Goal: Task Accomplishment & Management: Complete application form

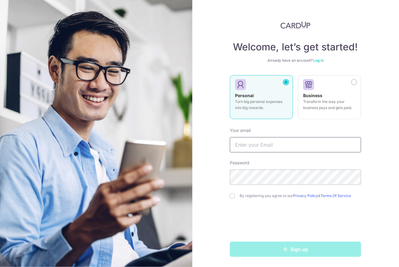
click at [269, 152] on input "text" at bounding box center [295, 144] width 131 height 15
type input "Mysilentpianist@gmail.com"
click at [230, 196] on input "checkbox" at bounding box center [232, 195] width 5 height 5
checkbox input "true"
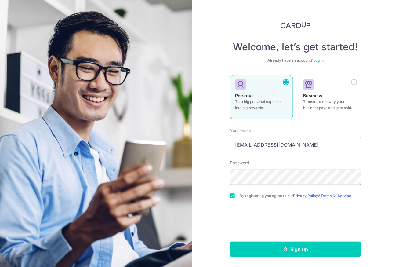
click at [372, 249] on div "Welcome, let’s get started! Already have an account? Log in Personal Turn big p…" at bounding box center [295, 133] width 207 height 267
drag, startPoint x: 327, startPoint y: 250, endPoint x: 334, endPoint y: 242, distance: 9.8
click at [327, 250] on button "Sign up" at bounding box center [295, 248] width 131 height 15
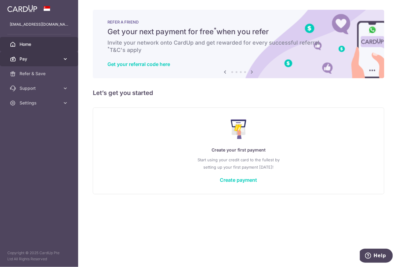
click at [63, 61] on icon at bounding box center [65, 59] width 6 height 6
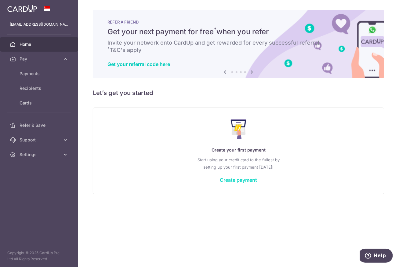
click at [247, 177] on link "Create payment" at bounding box center [238, 180] width 37 height 6
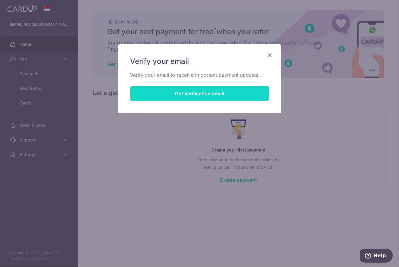
click at [213, 91] on button "Get verification email" at bounding box center [199, 93] width 139 height 15
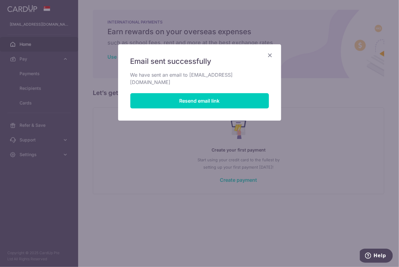
click at [267, 55] on icon "Close" at bounding box center [269, 55] width 7 height 8
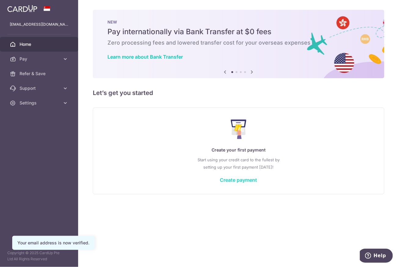
click at [236, 179] on link "Create payment" at bounding box center [238, 180] width 37 height 6
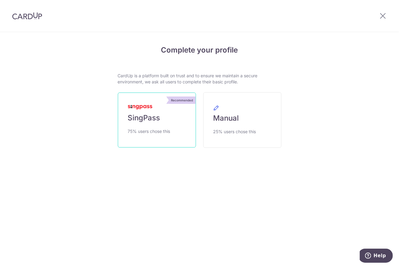
click at [167, 126] on link "Recommended SingPass 75% users chose this" at bounding box center [157, 119] width 78 height 55
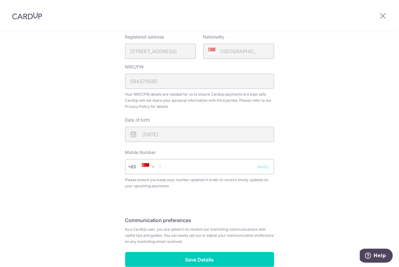
scroll to position [185, 0]
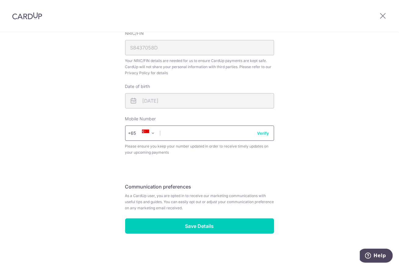
click at [234, 132] on input "text" at bounding box center [199, 132] width 149 height 15
type input "83632919"
click at [266, 134] on button "Verify" at bounding box center [263, 133] width 12 height 6
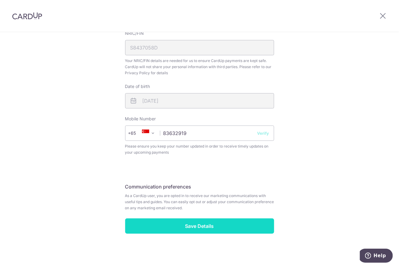
click at [224, 222] on input "Save Details" at bounding box center [199, 225] width 149 height 15
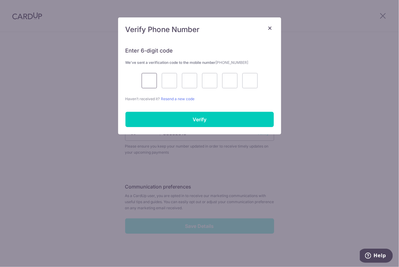
click at [146, 73] on input "text" at bounding box center [149, 80] width 15 height 15
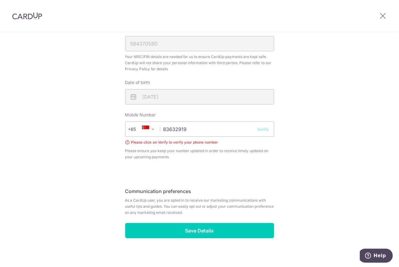
scroll to position [193, 0]
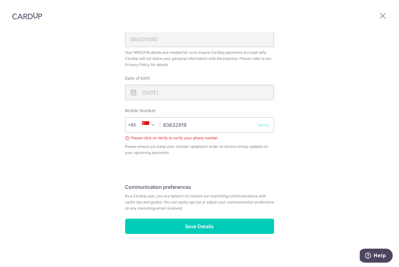
click at [260, 122] on button "Verify" at bounding box center [263, 125] width 12 height 6
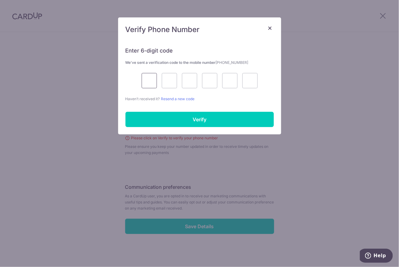
click at [153, 86] on input "text" at bounding box center [149, 80] width 15 height 15
type input "4"
type input "6"
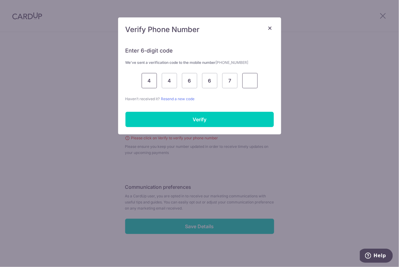
type input "0"
click at [229, 79] on input "0" at bounding box center [229, 80] width 15 height 15
type input "7"
type input "0"
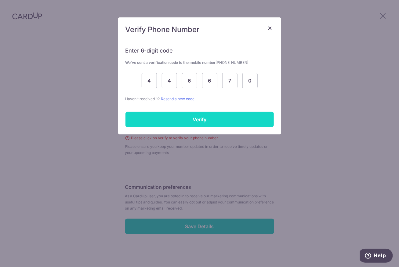
click at [240, 114] on input "Verify" at bounding box center [199, 119] width 148 height 15
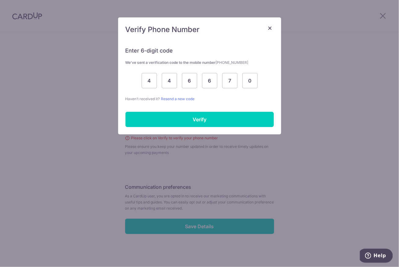
scroll to position [185, 0]
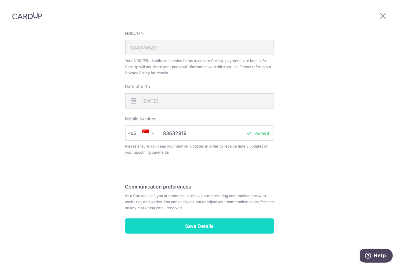
click at [249, 227] on input "Save Details" at bounding box center [199, 225] width 149 height 15
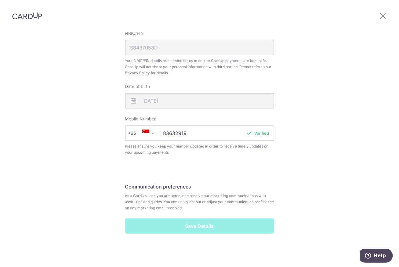
click at [237, 227] on div "Save Details" at bounding box center [199, 225] width 156 height 15
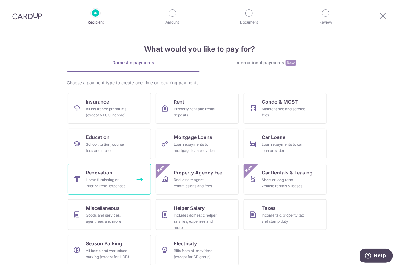
scroll to position [6, 0]
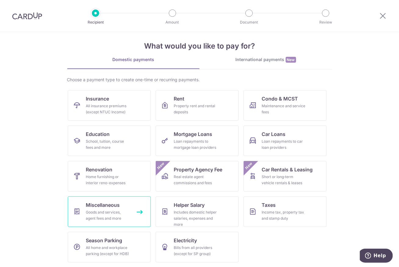
click at [106, 219] on div "Goods and services, agent fees and more" at bounding box center [108, 215] width 44 height 12
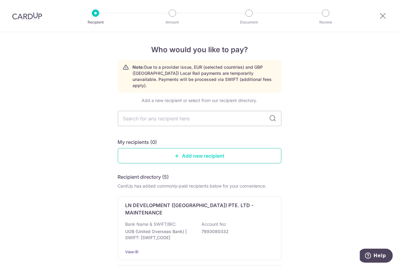
click at [229, 150] on link "Add new recipient" at bounding box center [200, 155] width 164 height 15
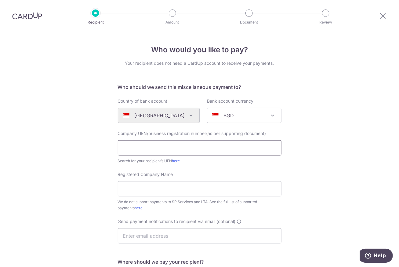
click at [191, 143] on input "text" at bounding box center [200, 147] width 164 height 15
click at [383, 13] on icon at bounding box center [382, 16] width 7 height 8
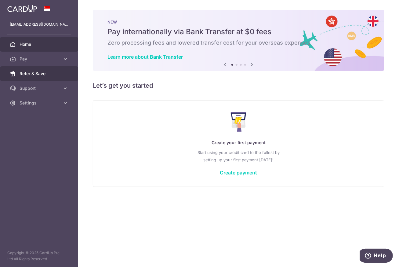
click at [43, 70] on span "Refer & Save" at bounding box center [40, 73] width 40 height 6
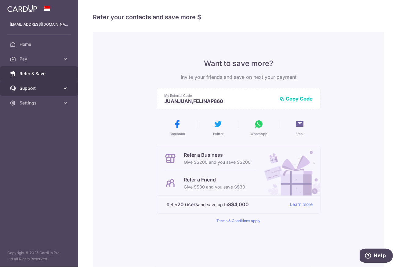
click at [65, 89] on icon at bounding box center [65, 88] width 6 height 6
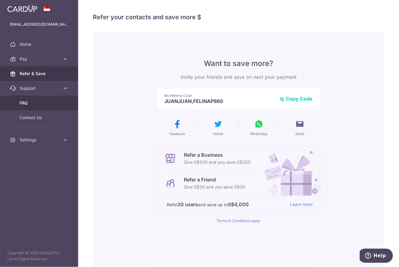
click at [27, 101] on span "FAQ" at bounding box center [40, 103] width 40 height 6
